Goal: Transaction & Acquisition: Book appointment/travel/reservation

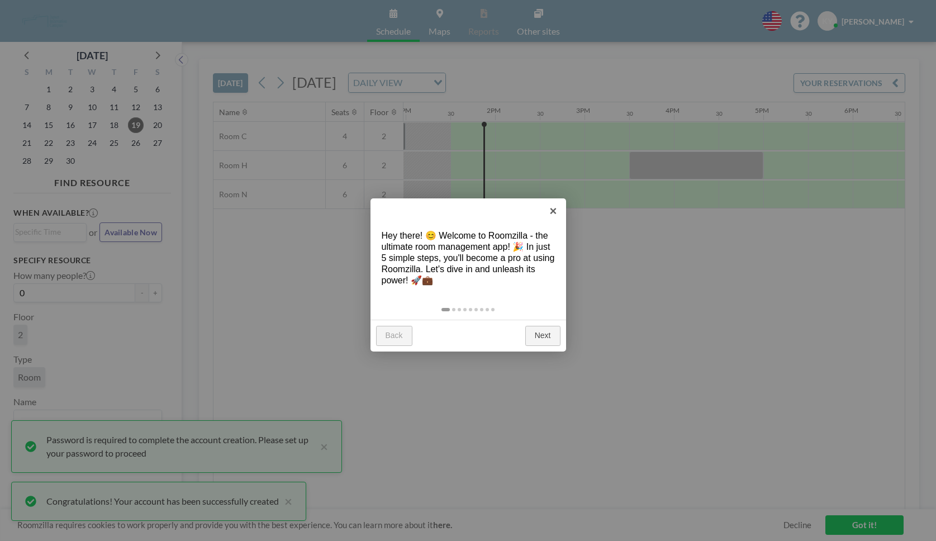
scroll to position [0, 1162]
click at [548, 218] on link "×" at bounding box center [553, 210] width 25 height 25
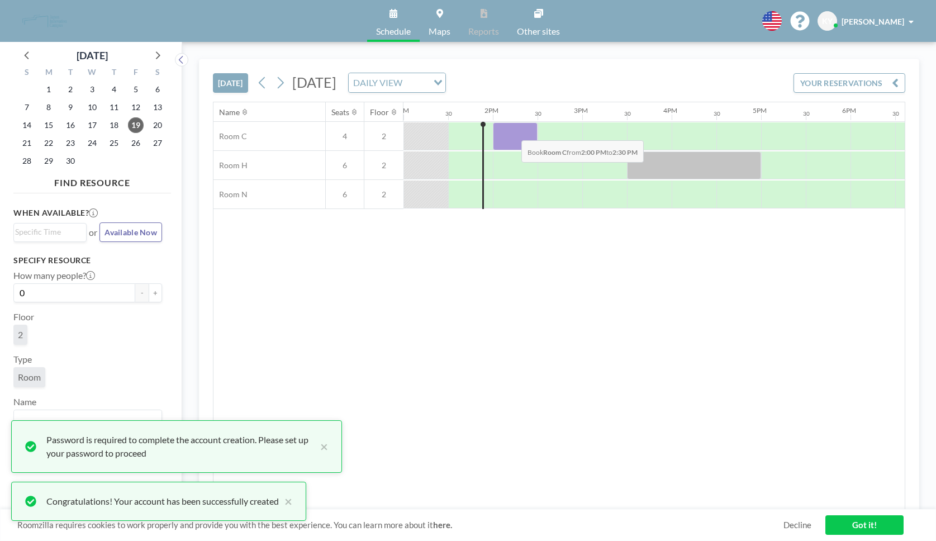
click at [512, 132] on div at bounding box center [515, 136] width 45 height 28
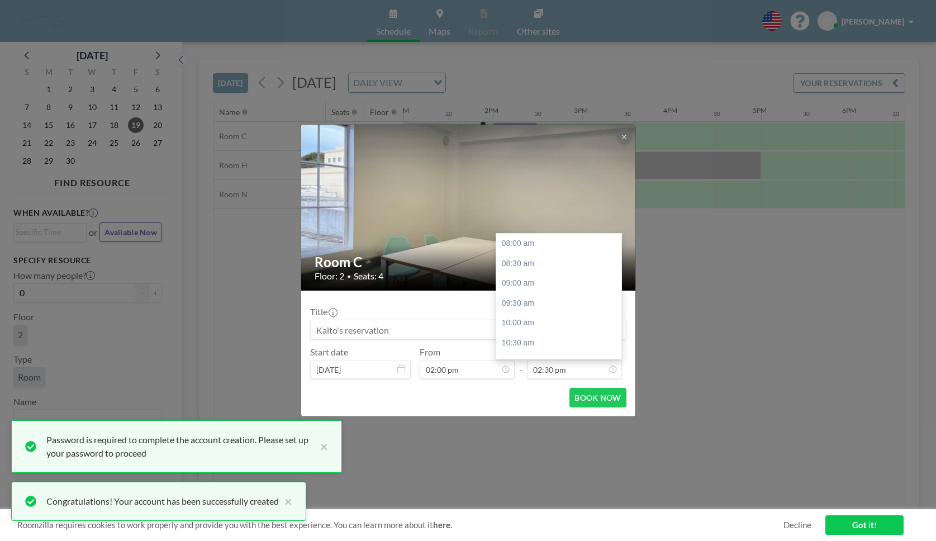
scroll to position [259, 0]
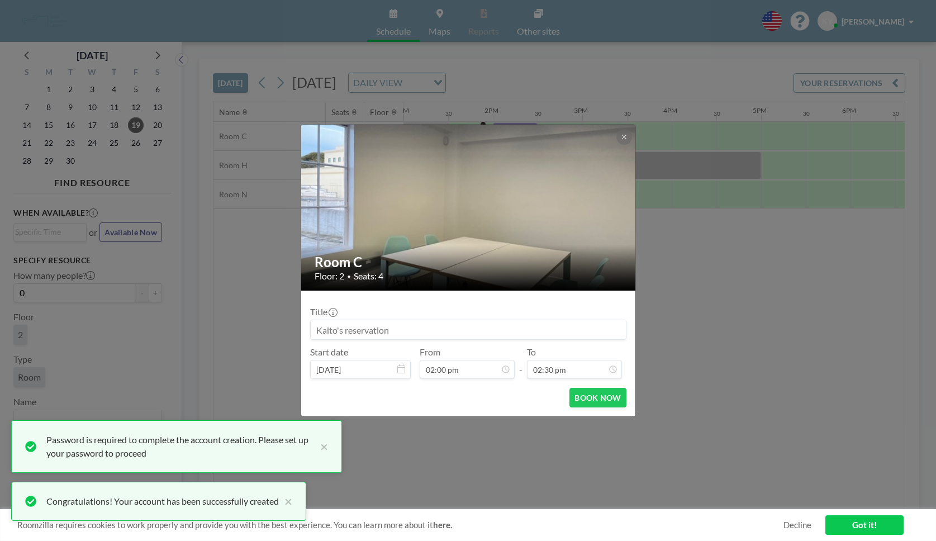
click at [375, 332] on input at bounding box center [468, 329] width 315 height 19
type input "Kait"
type input "Spire Labs"
click at [596, 404] on button "BOOK NOW" at bounding box center [597, 398] width 56 height 20
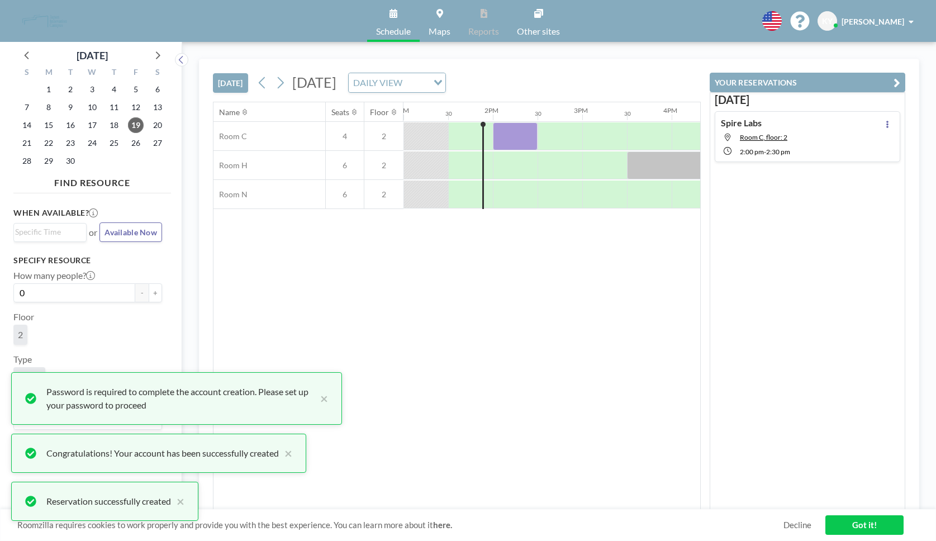
scroll to position [0, 0]
click at [870, 525] on link "Got it!" at bounding box center [864, 525] width 78 height 20
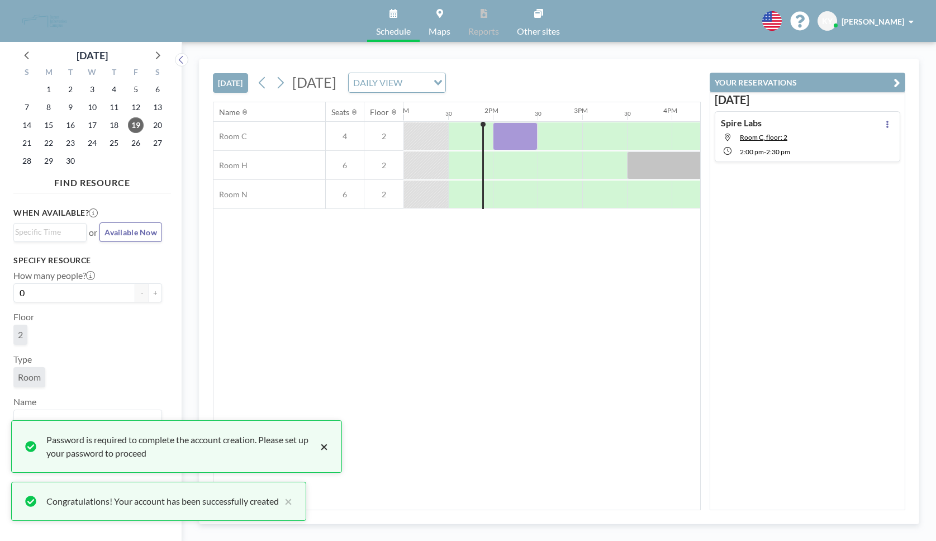
click at [326, 441] on button "×" at bounding box center [321, 446] width 13 height 27
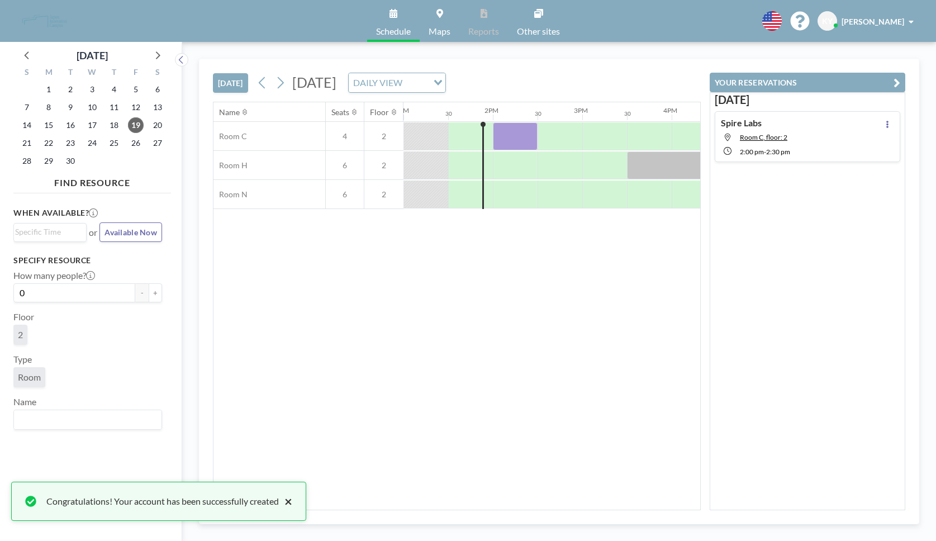
click at [286, 503] on button "×" at bounding box center [285, 500] width 13 height 13
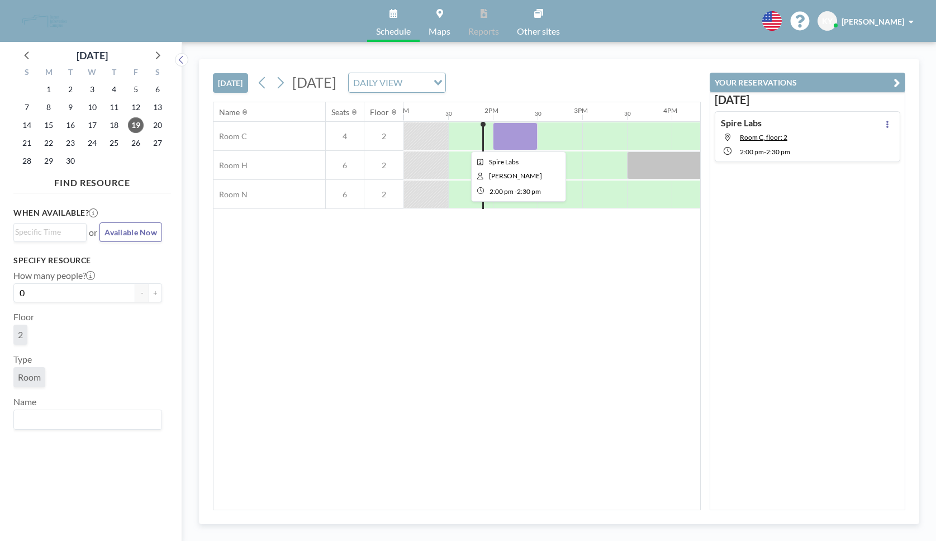
click at [510, 132] on div at bounding box center [515, 136] width 45 height 28
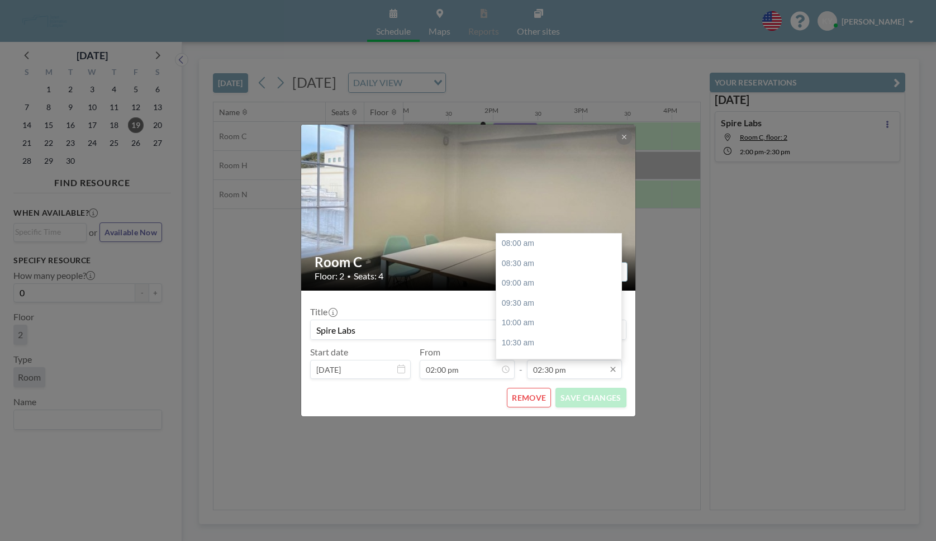
click at [554, 374] on input "02:30 pm" at bounding box center [574, 369] width 95 height 19
click at [532, 267] on div "03:00 pm" at bounding box center [558, 263] width 125 height 20
type input "03:00 pm"
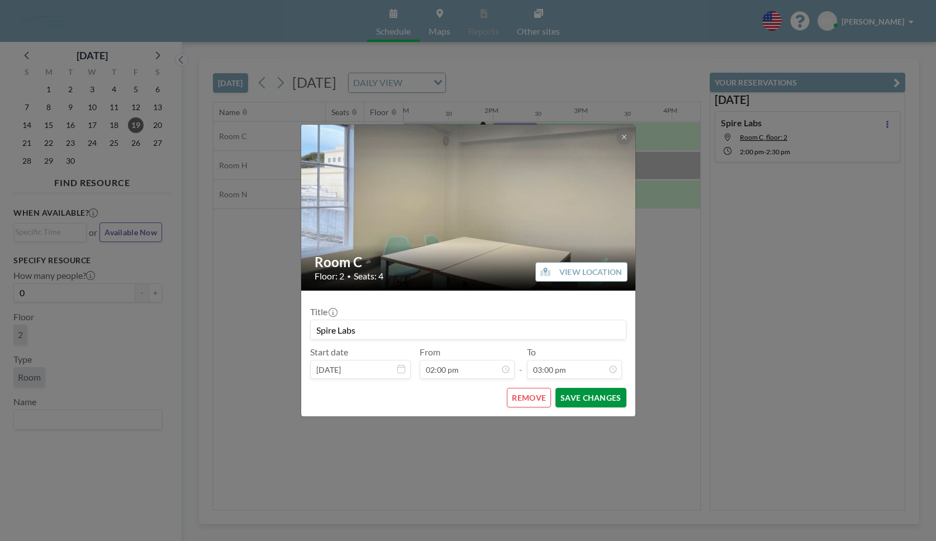
scroll to position [278, 0]
click at [578, 403] on button "SAVE CHANGES" at bounding box center [590, 398] width 70 height 20
